Goal: Task Accomplishment & Management: Use online tool/utility

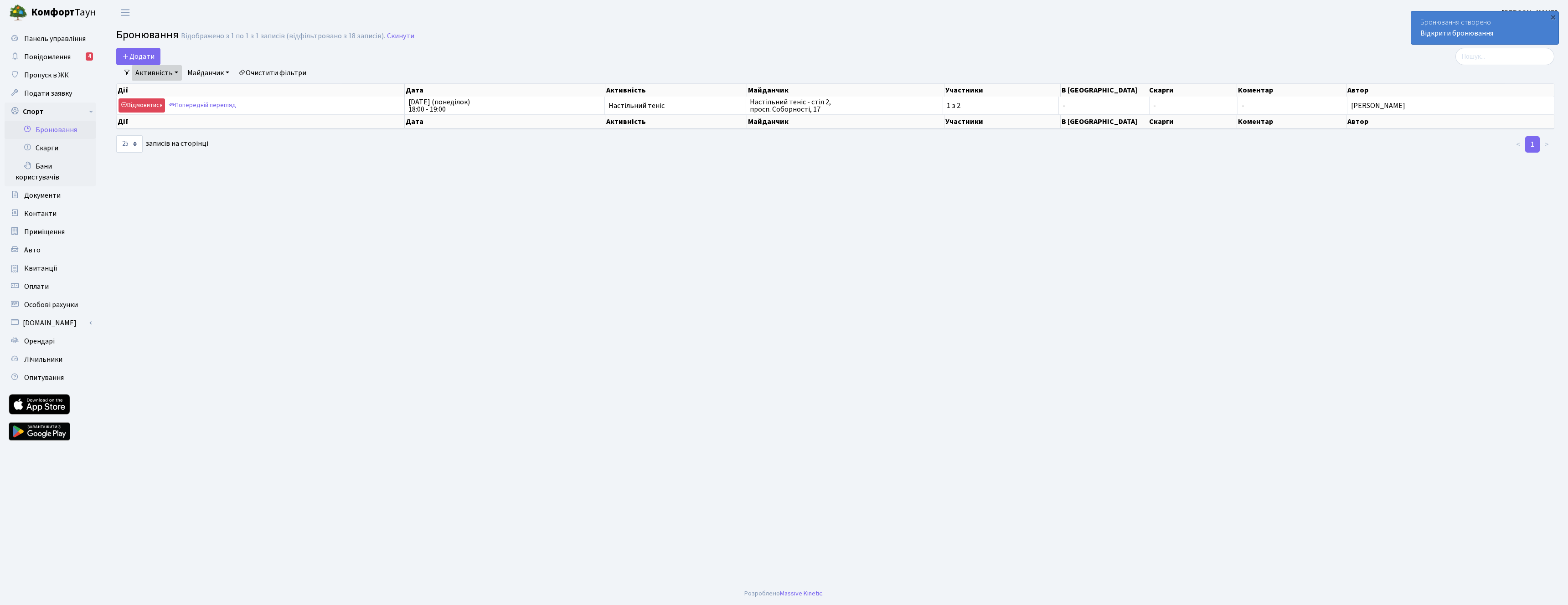
select select "25"
click at [159, 54] on button "Додати" at bounding box center [138, 57] width 44 height 17
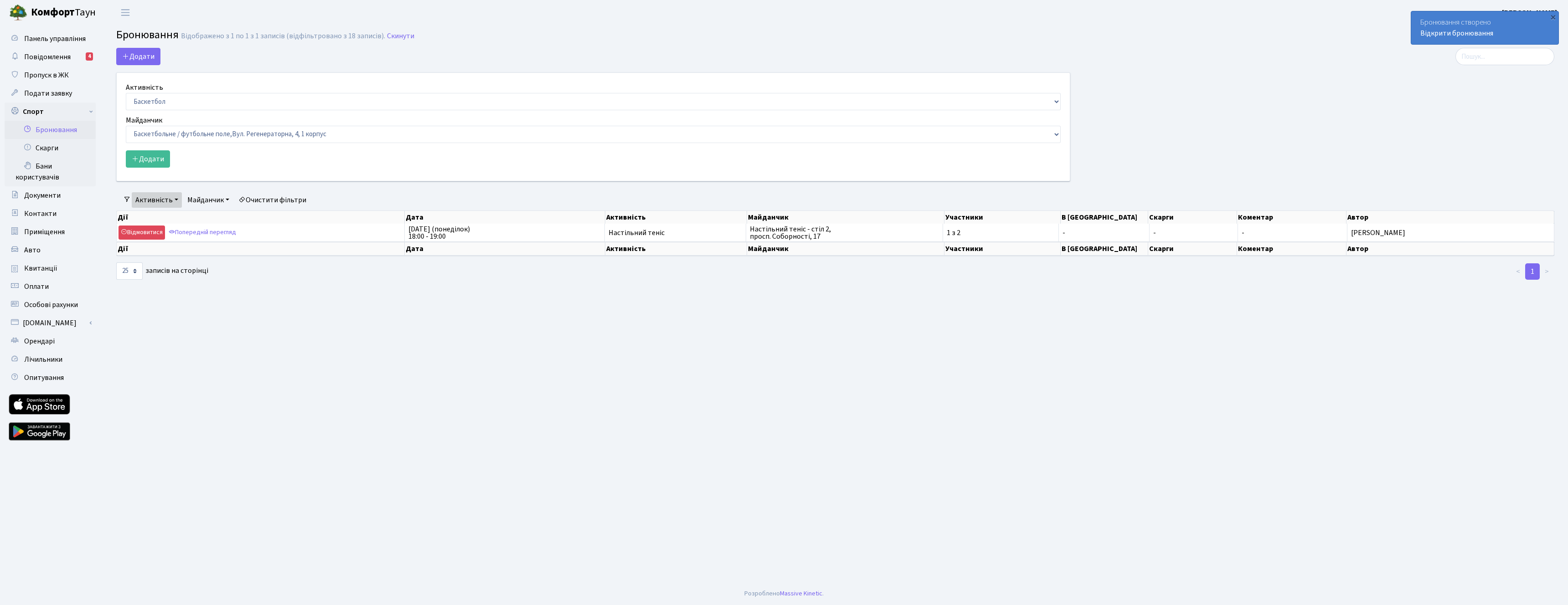
click at [183, 105] on select "Баскетбол Волейбол Йога Катання на роликах Настільний теніс Теніс Футбол Фітнес" at bounding box center [593, 102] width 935 height 17
select select "7"
click at [126, 93] on select "Баскетбол Волейбол Йога Катання на роликах Настільний теніс Теніс Футбол Фітнес" at bounding box center [593, 102] width 935 height 17
click at [201, 135] on select "Баскетбольне / футбольне поле, Вул. Регенераторна, 4, 1 корпус Баскетбольне пол…" at bounding box center [593, 135] width 935 height 17
select select "13"
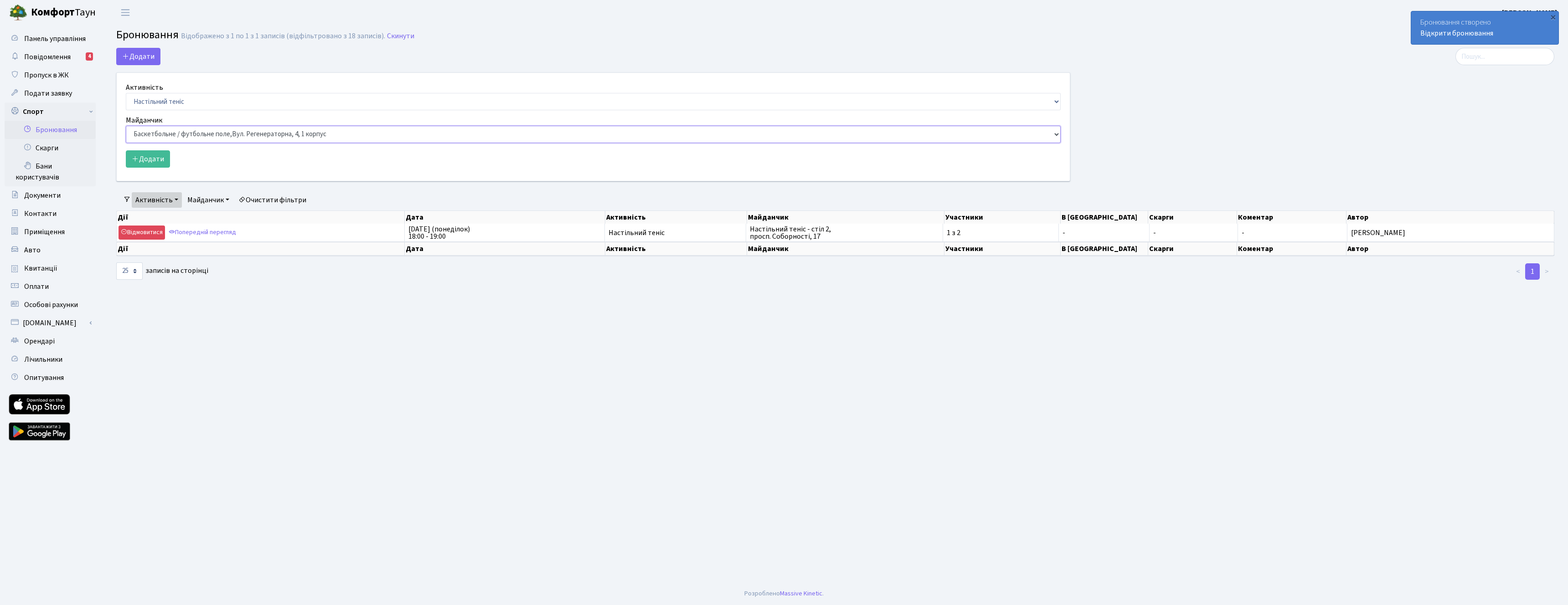
click at [126, 126] on select "Баскетбольне / футбольне поле, Вул. Регенераторна, 4, 1 корпус Баскетбольне пол…" at bounding box center [593, 135] width 935 height 17
click at [162, 155] on button "Додати" at bounding box center [148, 159] width 44 height 17
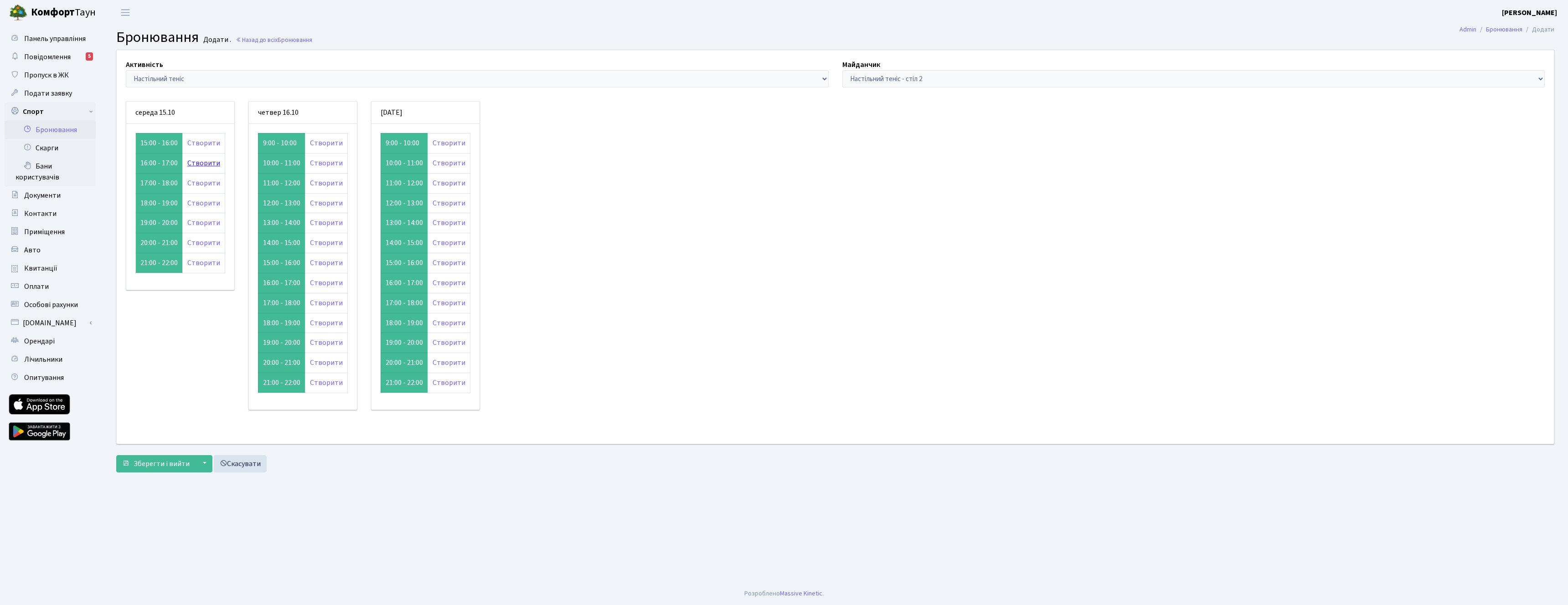
click at [189, 163] on link "Створити" at bounding box center [204, 163] width 33 height 10
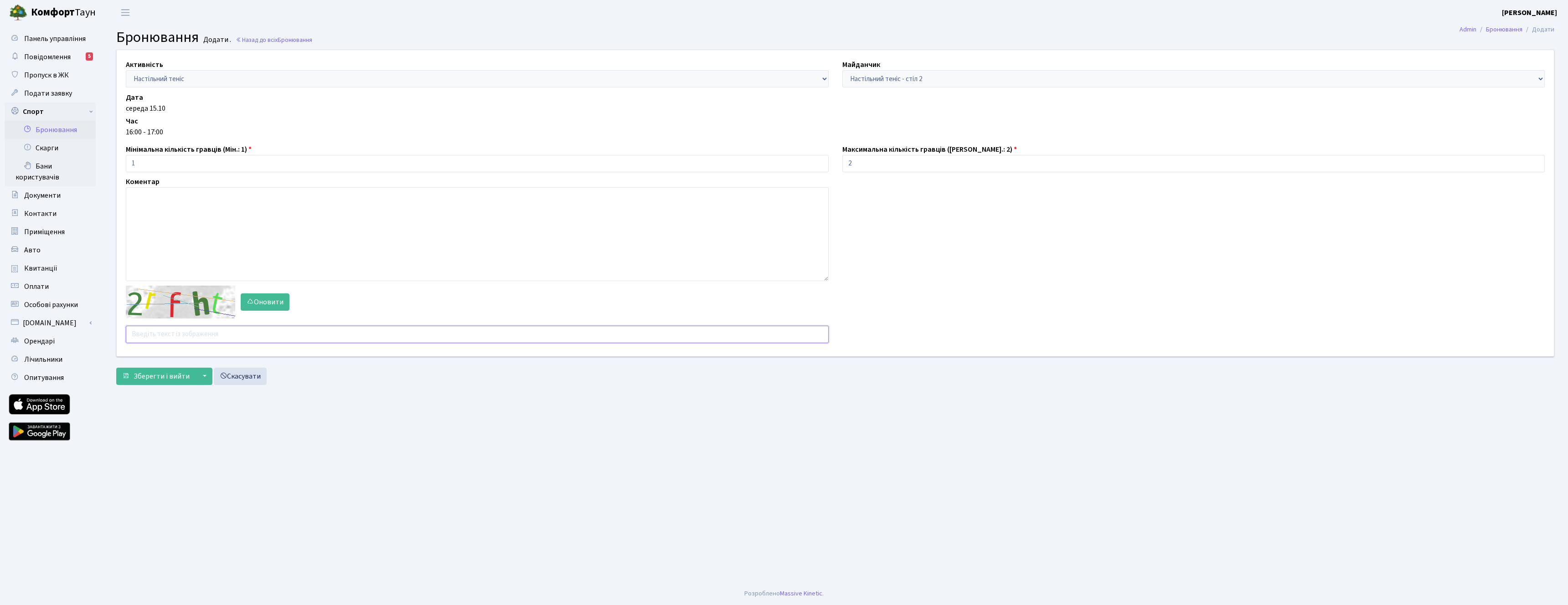
click at [202, 334] on input "text" at bounding box center [477, 334] width 703 height 17
type input "е"
type input "t84bz"
click at [164, 371] on span "Зберегти і вийти" at bounding box center [161, 376] width 56 height 10
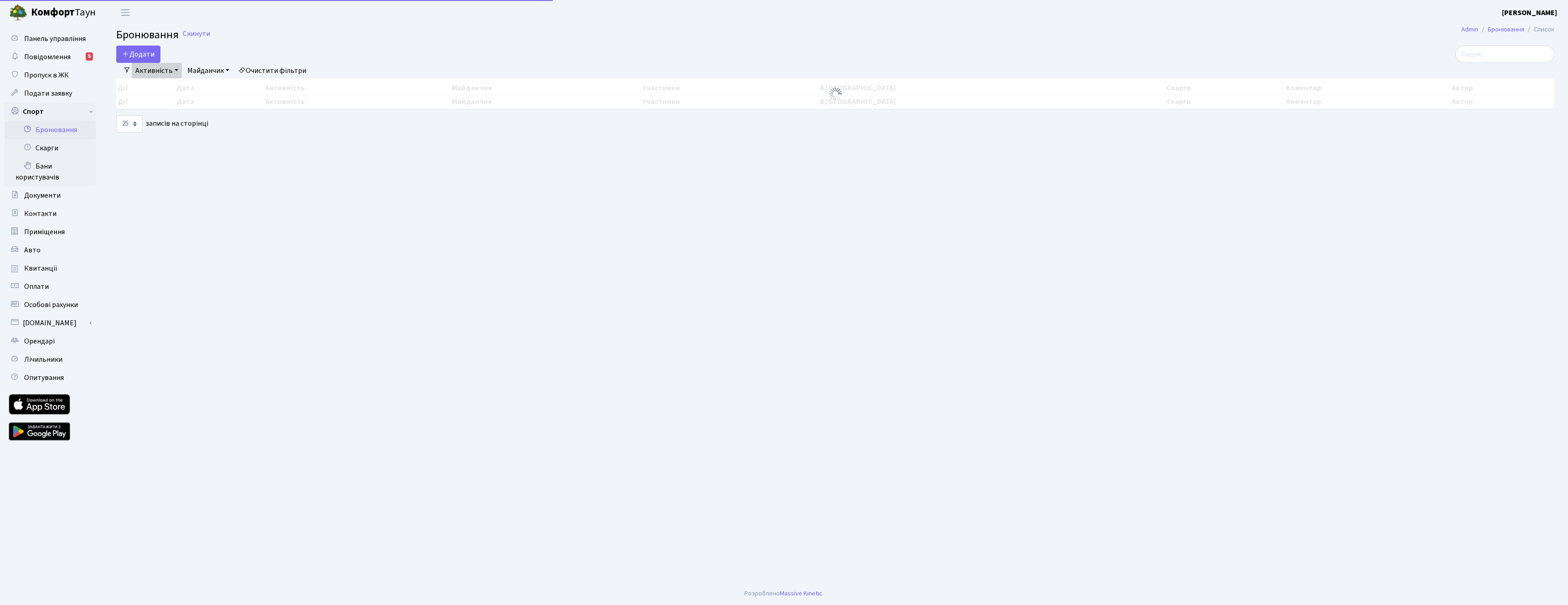
select select "25"
